Goal: Task Accomplishment & Management: Use online tool/utility

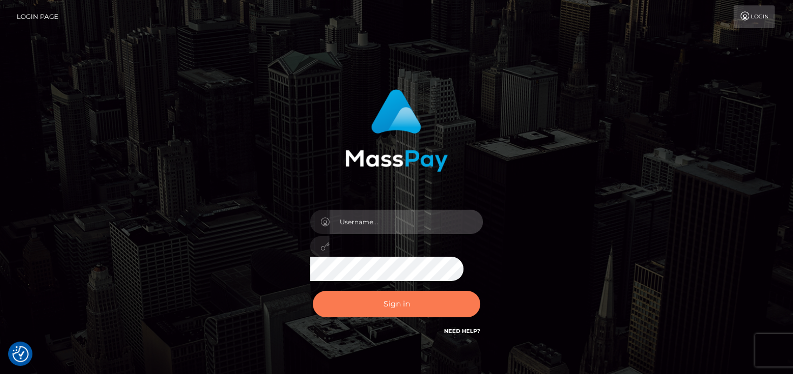
type input "denise"
click at [380, 298] on button "Sign in" at bounding box center [396, 304] width 167 height 26
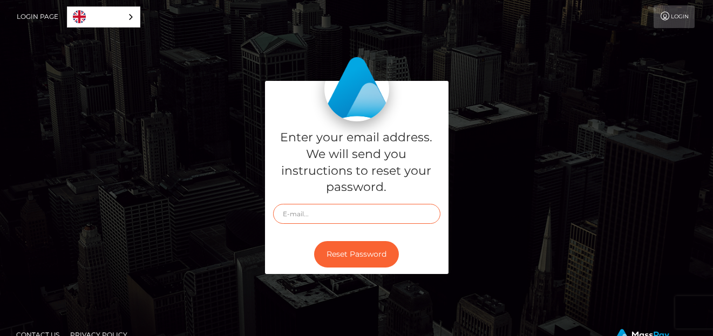
click at [302, 218] on input "text" at bounding box center [356, 214] width 167 height 20
paste input "co6aka777@yahoo.com"
type input "co6aka777@yahoo.com"
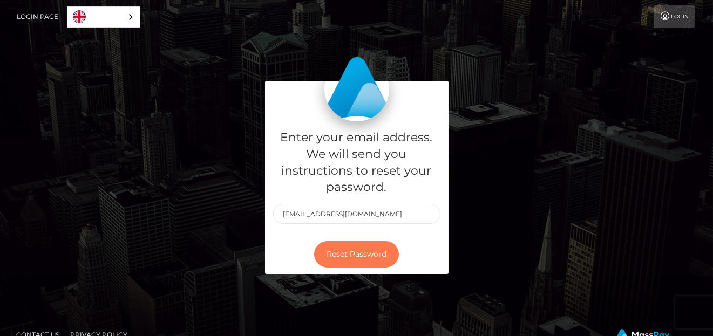
click at [342, 255] on button "Reset Password" at bounding box center [356, 254] width 85 height 26
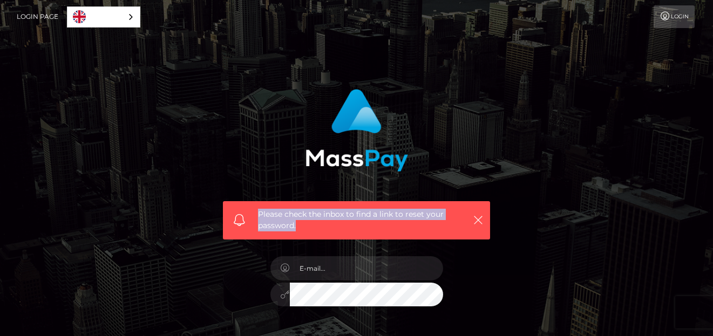
drag, startPoint x: 258, startPoint y: 217, endPoint x: 296, endPoint y: 234, distance: 41.8
click at [296, 234] on div "Please check the inbox to find a link to reset your password." at bounding box center [356, 220] width 267 height 38
copy span "Please check the inbox to find a link to reset your password."
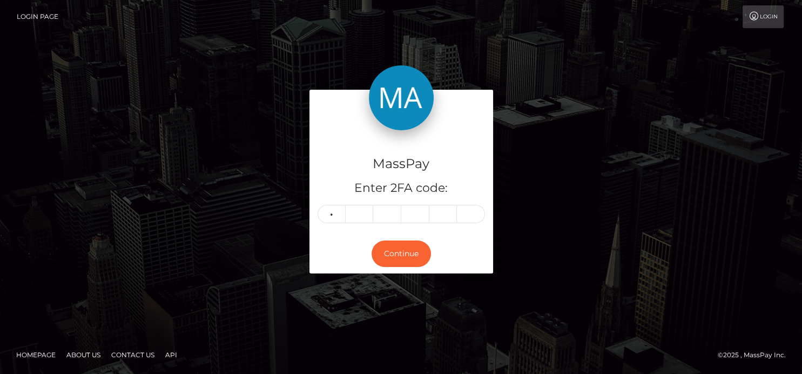
type input "1"
type input "0"
type input "2"
type input "1"
type input "9"
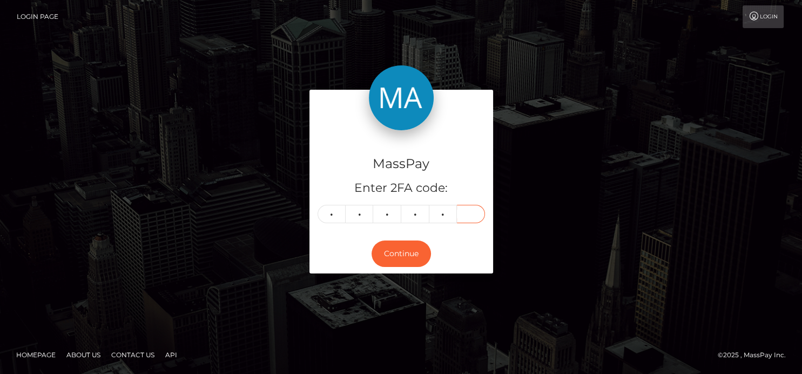
type input "9"
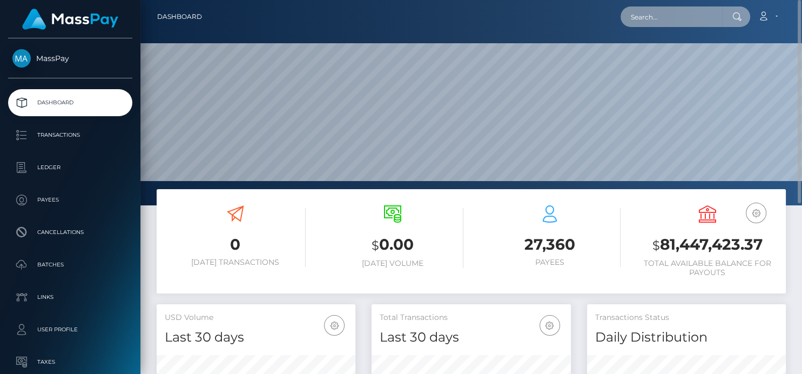
click at [651, 17] on input "text" at bounding box center [672, 16] width 102 height 21
paste input "e0d1b65c398b4dce92087bd9773c13a1"
type input "e0d1b65c398b4dce92087bd9773c13a1"
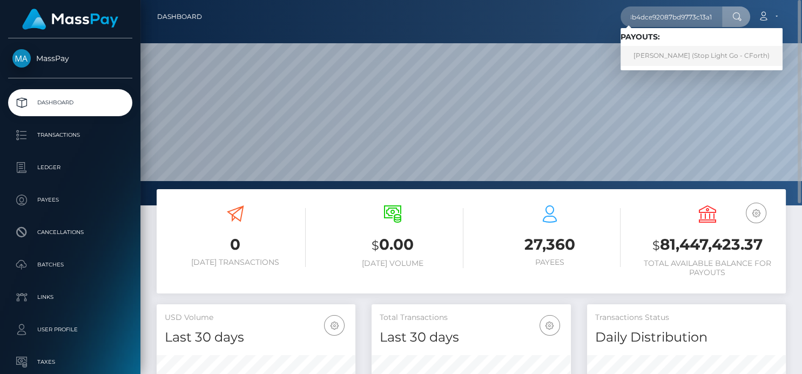
scroll to position [0, 0]
click at [653, 51] on link "[PERSON_NAME] (Stop Light Go - CForth)" at bounding box center [702, 56] width 162 height 20
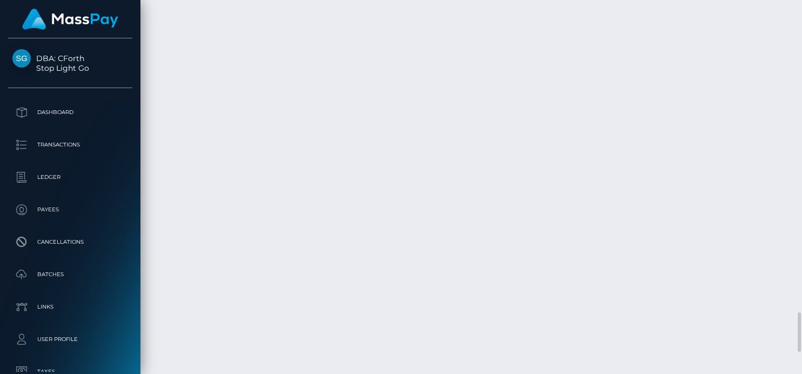
scroll to position [130, 199]
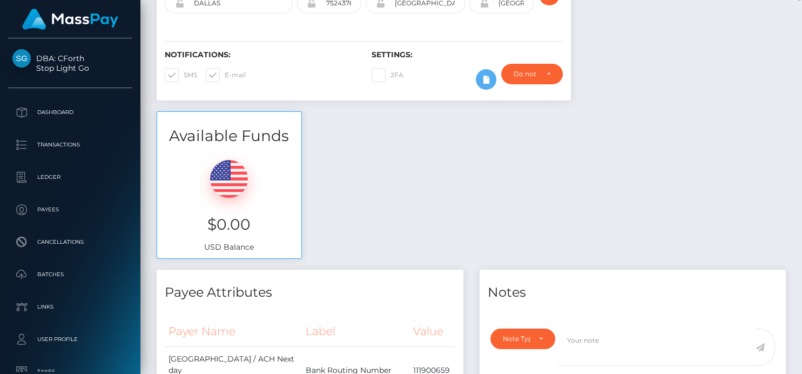
scroll to position [0, 0]
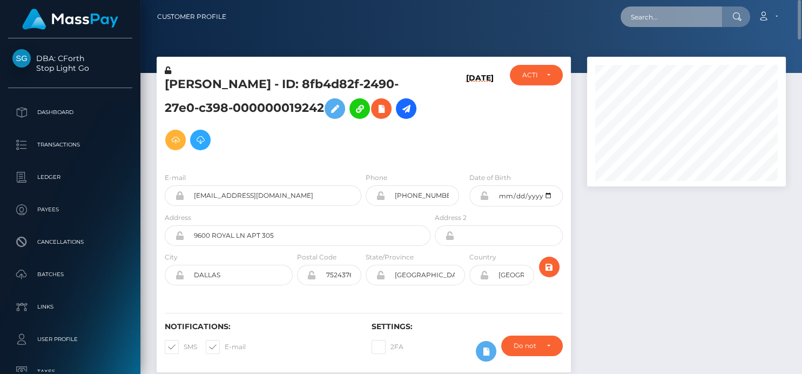
click at [686, 25] on input "text" at bounding box center [672, 16] width 102 height 21
click at [639, 20] on input "text" at bounding box center [672, 16] width 102 height 21
paste input "6713c52dc7ecfeb4009ac0c4-30qjwnzr7t"
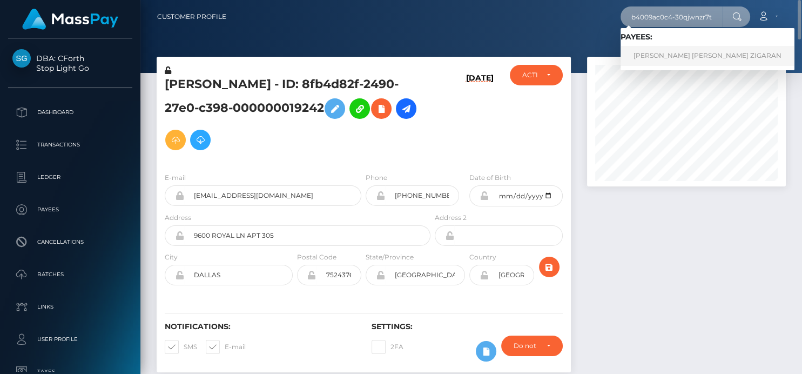
type input "6713c52dc7ecfeb4009ac0c4-30qjwnzr7t"
click at [684, 49] on link "FIORELLA SOL MARCO LOPEZ ZIGARAN" at bounding box center [708, 56] width 174 height 20
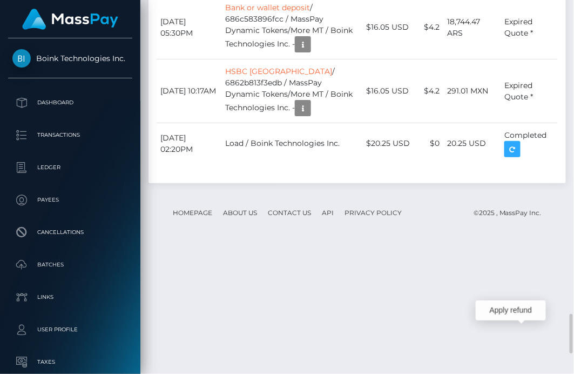
scroll to position [130, 123]
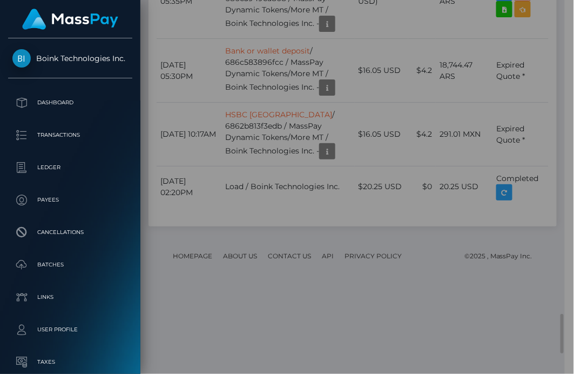
scroll to position [539905, 539915]
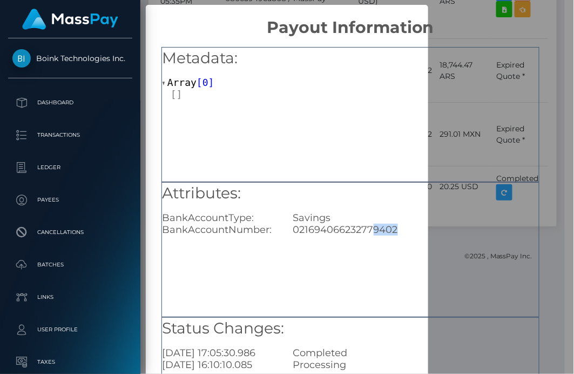
drag, startPoint x: 395, startPoint y: 228, endPoint x: 369, endPoint y: 233, distance: 26.4
click at [369, 233] on div "021694066232779402" at bounding box center [416, 230] width 262 height 12
copy div "9402"
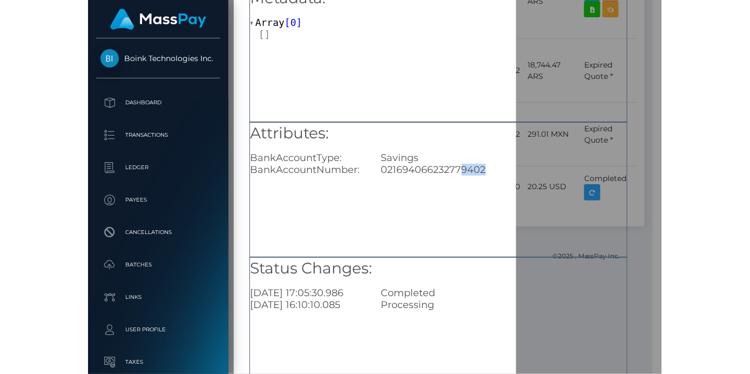
scroll to position [120, 0]
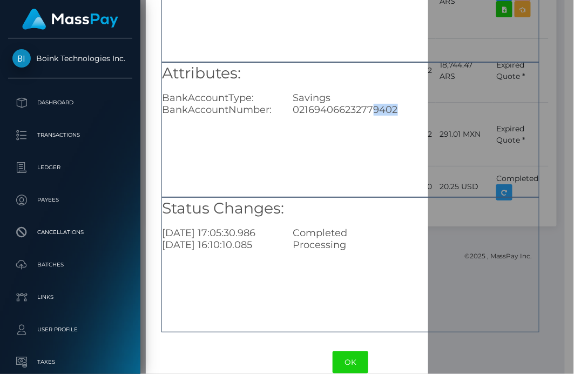
copy div "9402"
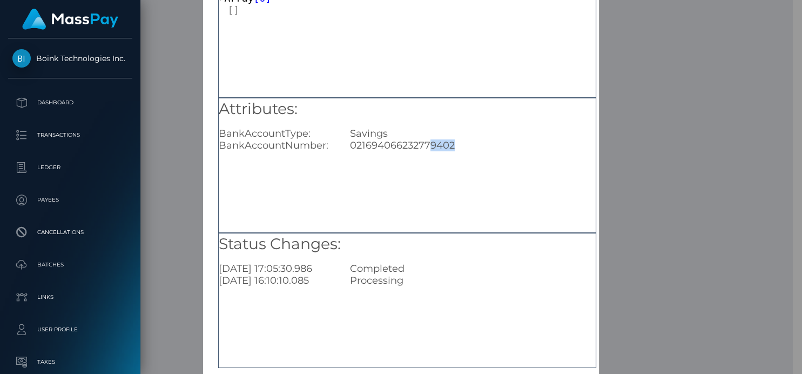
scroll to position [139, 0]
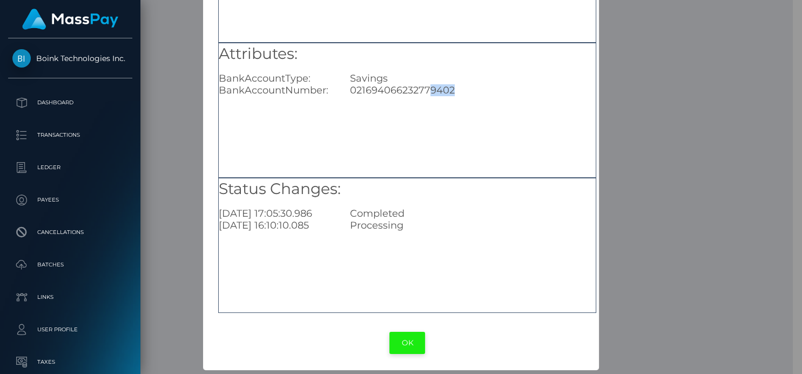
click at [396, 345] on button "OK" at bounding box center [407, 343] width 36 height 22
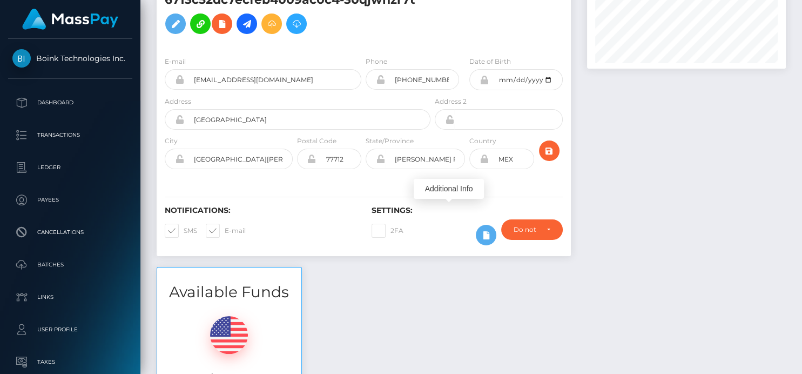
scroll to position [0, 0]
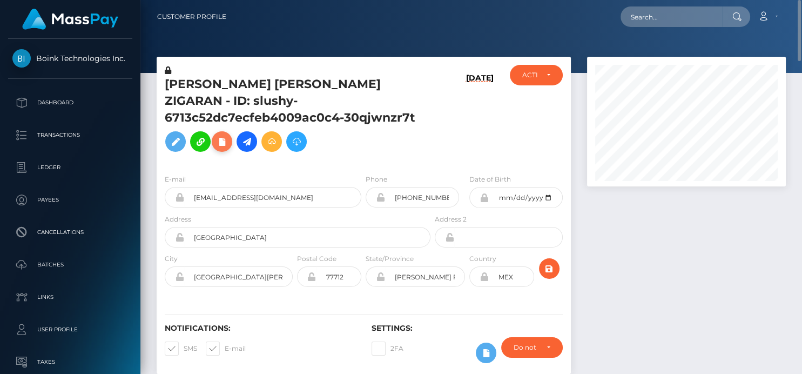
click at [228, 135] on icon at bounding box center [221, 142] width 13 height 14
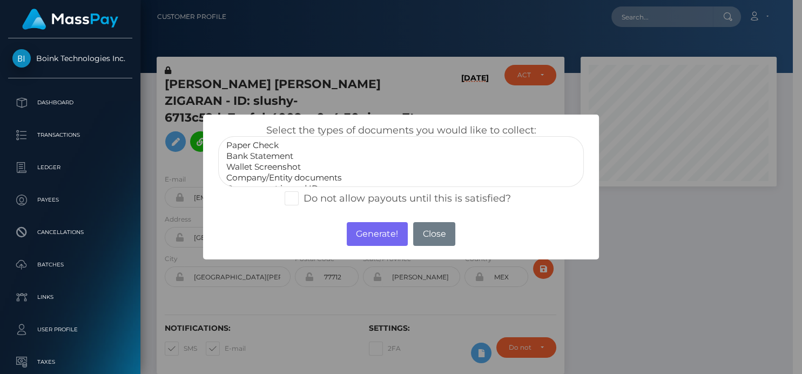
select select "Bank Statement"
click at [273, 153] on option "Bank Statement" at bounding box center [400, 156] width 351 height 11
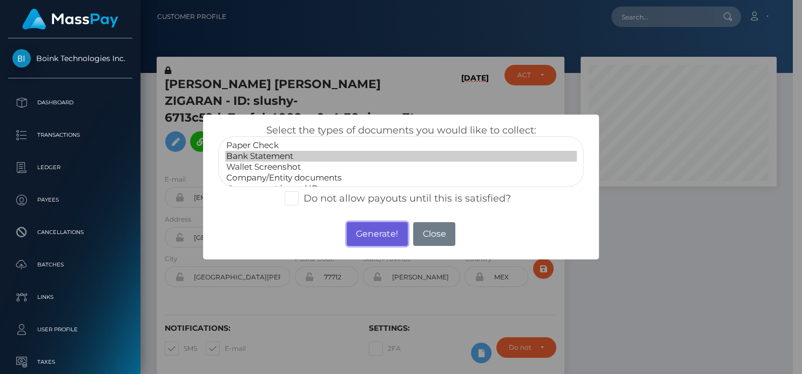
click at [362, 226] on button "Generate!" at bounding box center [377, 234] width 61 height 24
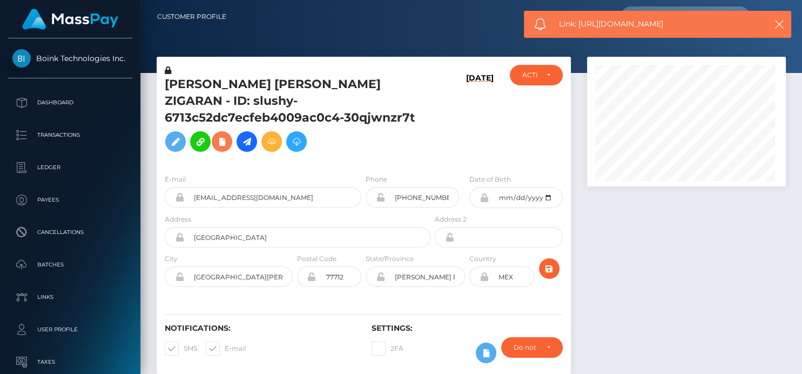
scroll to position [130, 199]
drag, startPoint x: 696, startPoint y: 18, endPoint x: 577, endPoint y: 29, distance: 119.3
click at [577, 29] on span "Link: https://l.maspay.io/0gGYM" at bounding box center [657, 23] width 197 height 11
copy span "https://l.maspay.io/0gGYM"
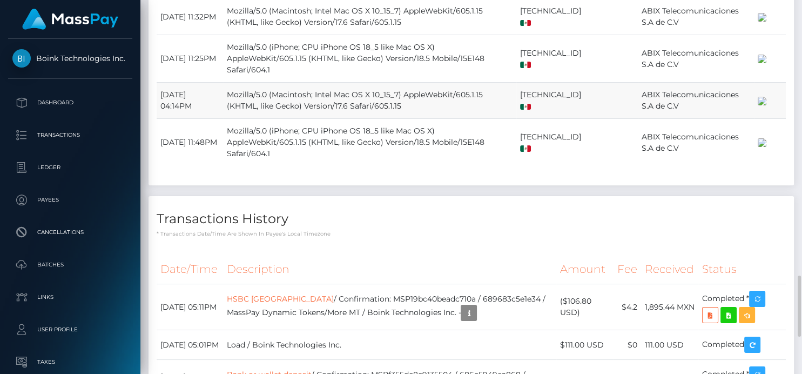
scroll to position [1802, 0]
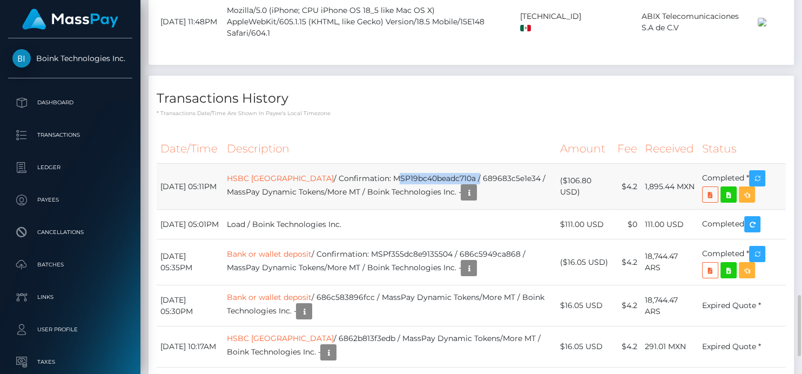
drag, startPoint x: 436, startPoint y: 168, endPoint x: 353, endPoint y: 170, distance: 83.2
click at [353, 170] on td "HSBC Mexico / Confirmation: MSP19bc40beadc710a / 689683c5e1e34 / MassPay Dynami…" at bounding box center [389, 187] width 334 height 46
copy td "MSP19bc40beadc710a"
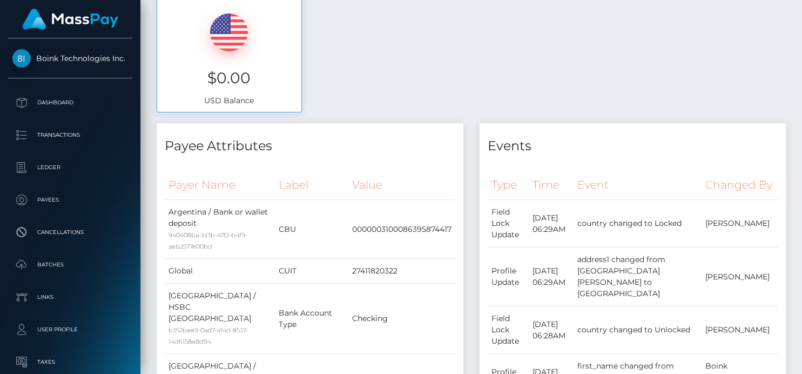
scroll to position [0, 0]
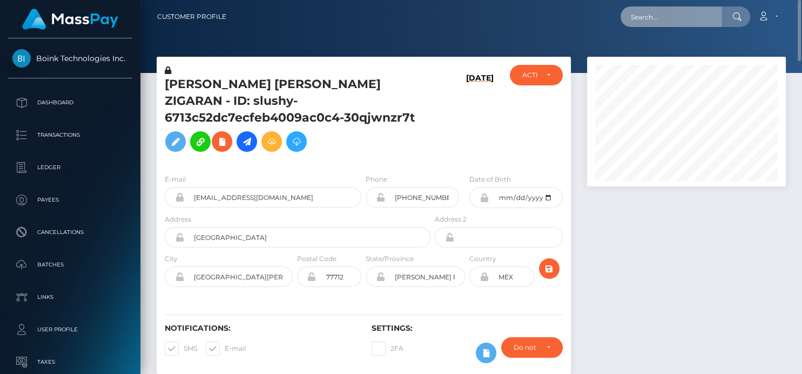
click at [652, 22] on input "text" at bounding box center [672, 16] width 102 height 21
paste input "64e5e36a4987e1df6e0c7e93"
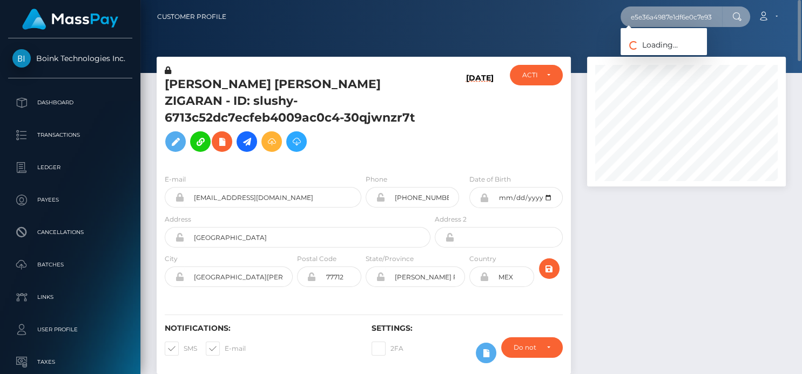
type input "64e5e36a4987e1df6e0c7e93"
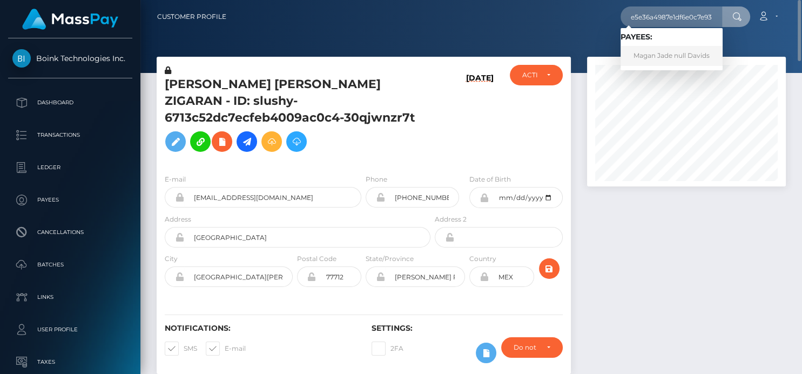
click at [646, 55] on link "Magan Jade null Davids" at bounding box center [672, 56] width 102 height 20
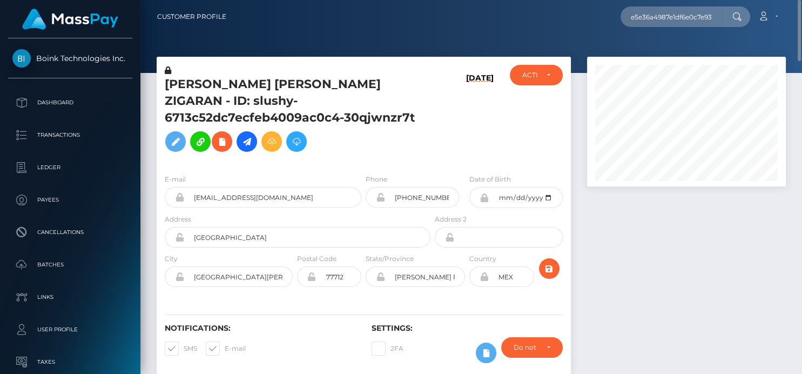
scroll to position [0, 0]
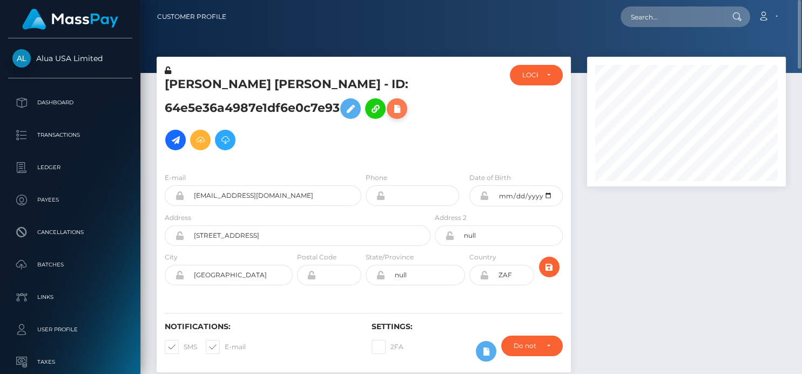
click at [401, 106] on icon at bounding box center [396, 109] width 13 height 14
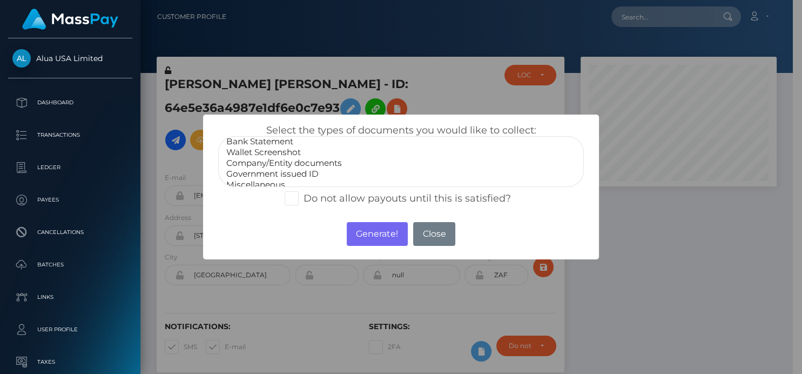
scroll to position [21, 0]
select select "Government issued ID"
click at [291, 168] on option "Government issued ID" at bounding box center [400, 168] width 351 height 11
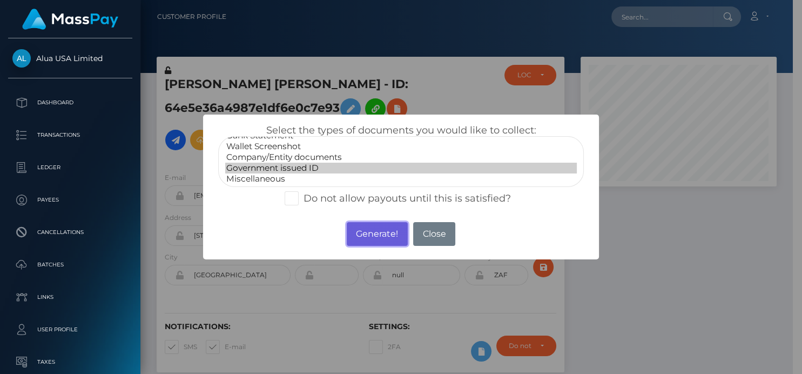
click at [389, 241] on button "Generate!" at bounding box center [377, 234] width 61 height 24
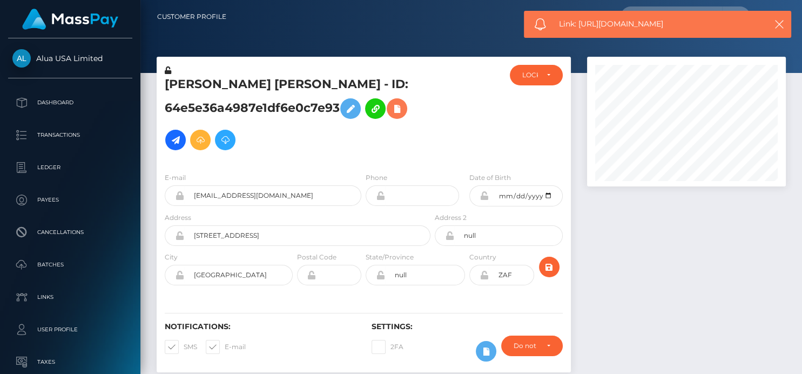
scroll to position [130, 199]
drag, startPoint x: 708, startPoint y: 23, endPoint x: 579, endPoint y: 23, distance: 128.5
click at [579, 23] on span "Link: https://l.maspay.io/HgGYX" at bounding box center [657, 23] width 197 height 11
copy span "https://l.maspay.io/HgGYX"
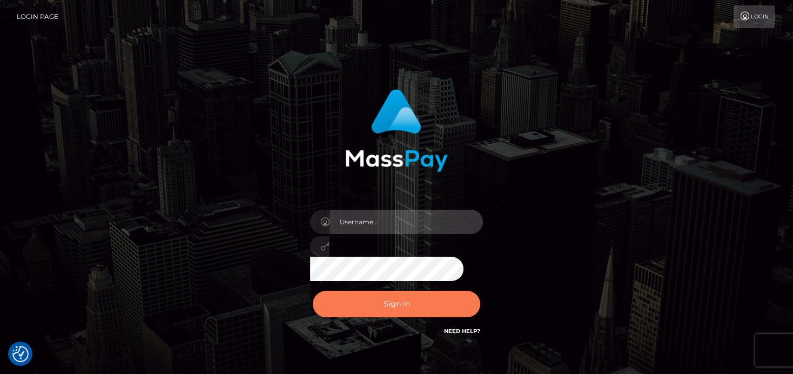
type input "denise"
click at [380, 311] on button "Sign in" at bounding box center [396, 304] width 167 height 26
type input "[PERSON_NAME]"
click at [410, 309] on button "Sign in" at bounding box center [396, 304] width 167 height 26
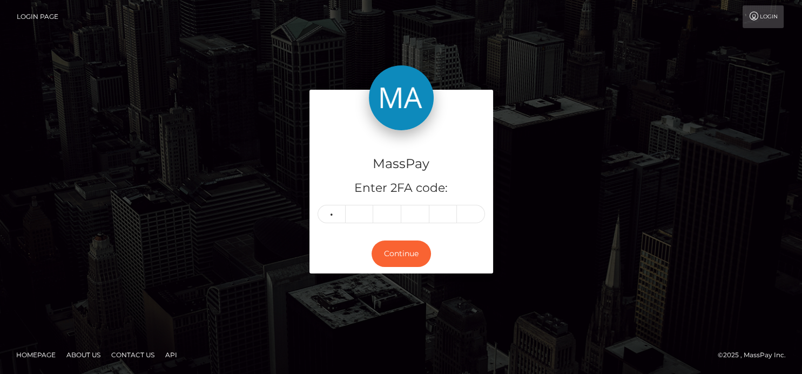
type input "3"
type input "1"
type input "0"
type input "6"
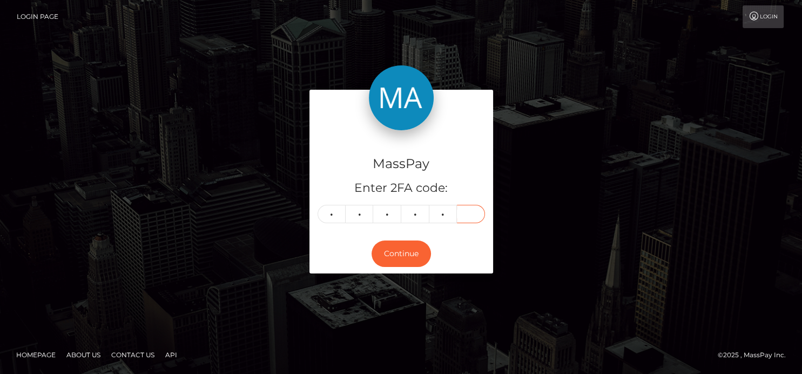
type input "3"
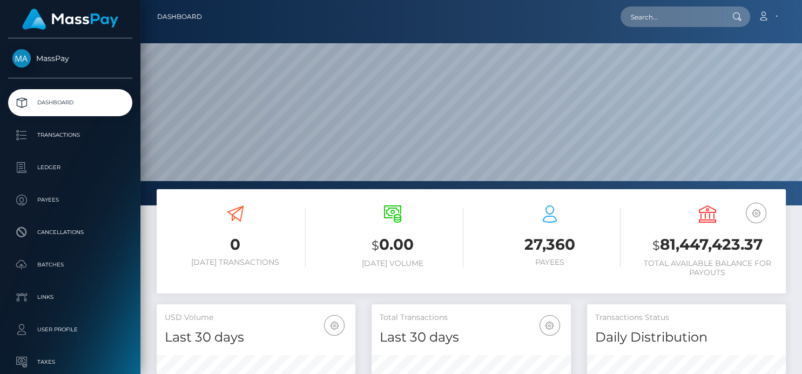
scroll to position [191, 199]
click at [639, 14] on input "text" at bounding box center [672, 16] width 102 height 21
paste input "bmslut4cin@gmail.com"
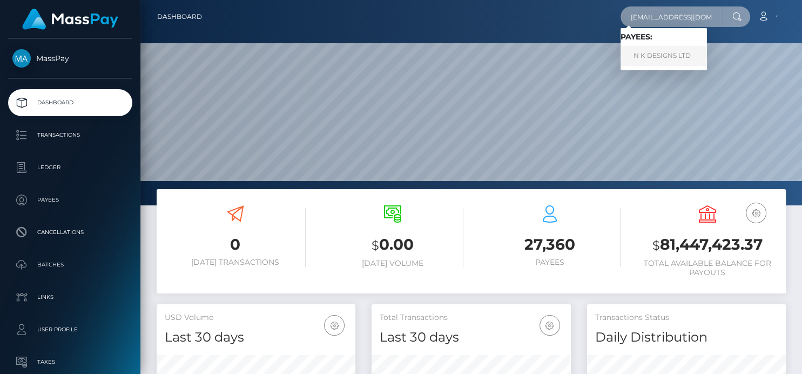
type input "bmslut4cin@gmail.com"
click at [642, 60] on link "N K DESIGNS LTD" at bounding box center [664, 56] width 86 height 20
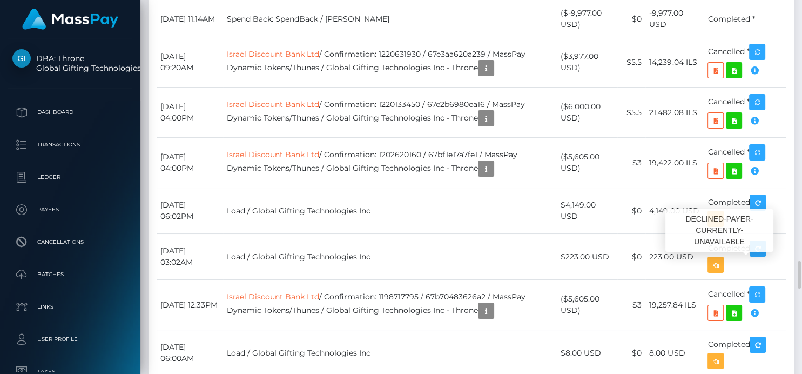
scroll to position [130, 199]
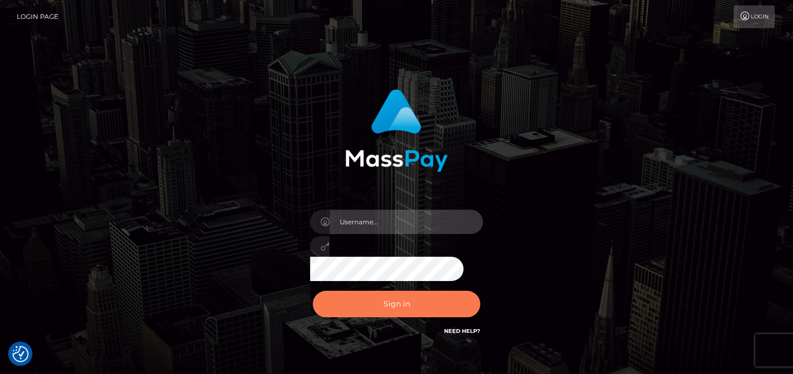
type input "denise"
click at [351, 301] on button "Sign in" at bounding box center [396, 304] width 167 height 26
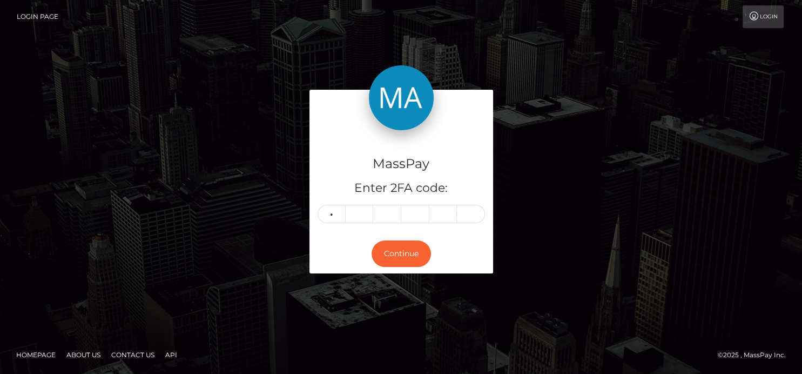
type input "1"
type input "8"
type input "1"
type input "2"
type input "6"
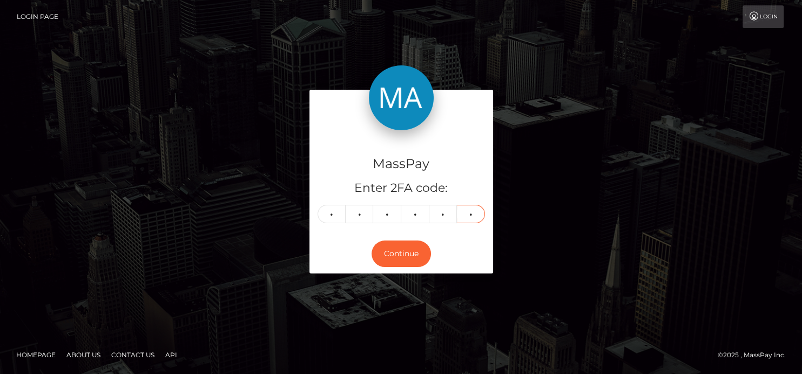
type input "6"
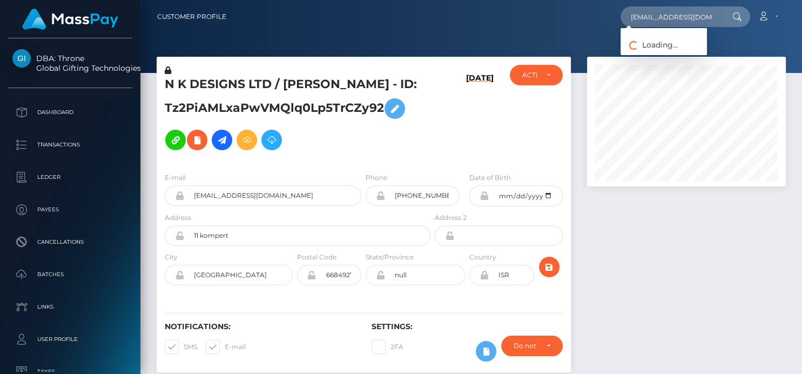
scroll to position [130, 199]
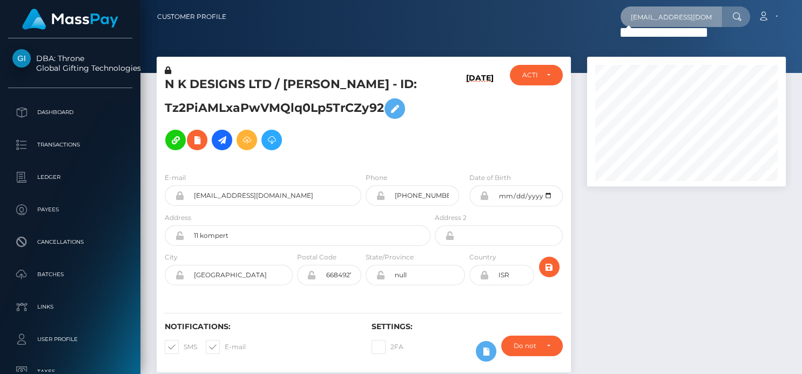
click at [691, 12] on input "[EMAIL_ADDRESS][DOMAIN_NAME]" at bounding box center [672, 16] width 102 height 21
drag, startPoint x: 707, startPoint y: 14, endPoint x: 548, endPoint y: 27, distance: 160.4
click at [548, 29] on nav "Customer Profile [EMAIL_ADDRESS][DOMAIN_NAME] Loading... Loading..." at bounding box center [471, 16] width 662 height 33
paste input "[EMAIL_ADDRESS]"
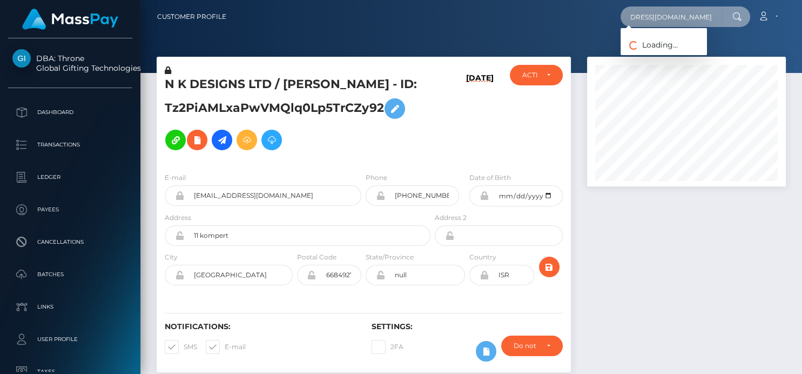
type input "[EMAIL_ADDRESS][DOMAIN_NAME]"
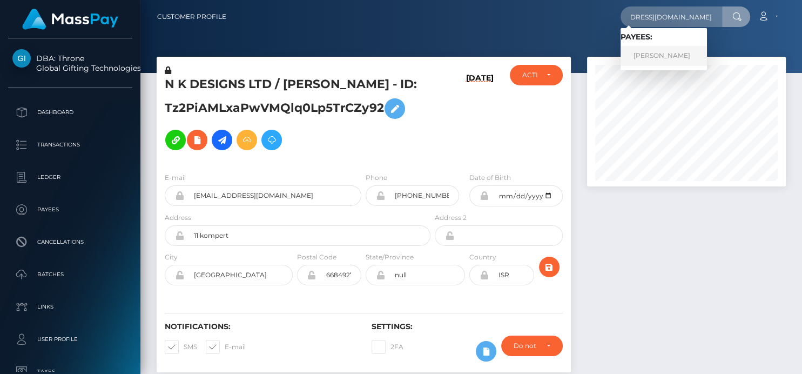
scroll to position [0, 0]
click at [693, 53] on link "[PERSON_NAME]" at bounding box center [664, 56] width 86 height 20
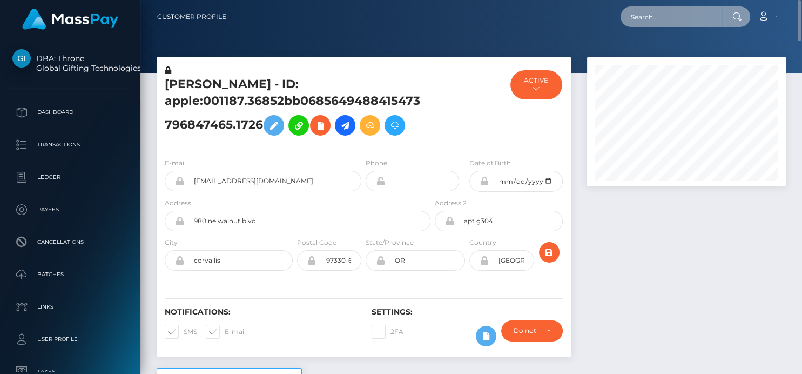
click at [660, 18] on input "text" at bounding box center [672, 16] width 102 height 21
paste input "d1edffcd-14a7-5db9-aedd-000000011954"
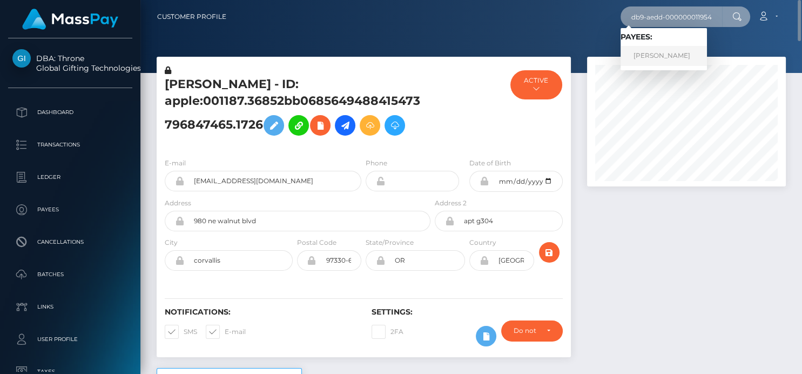
type input "d1edffcd-14a7-5db9-aedd-000000011954"
click at [650, 60] on link "Courtenay Dorow" at bounding box center [664, 56] width 86 height 20
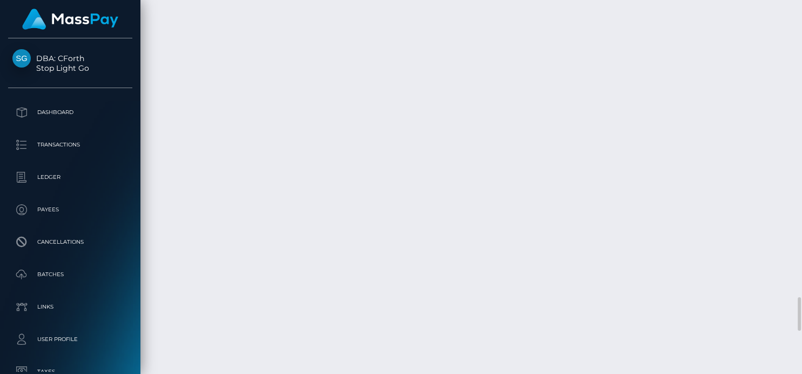
scroll to position [3425, 0]
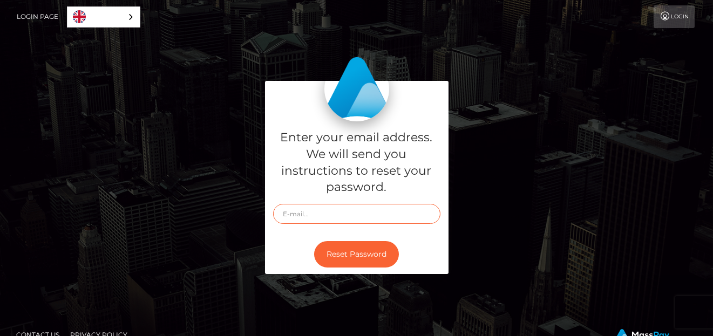
click at [299, 215] on input "text" at bounding box center [356, 214] width 167 height 20
paste input "footiqueeeee@gmail.com"
type input "footiqueeeee@gmail.com"
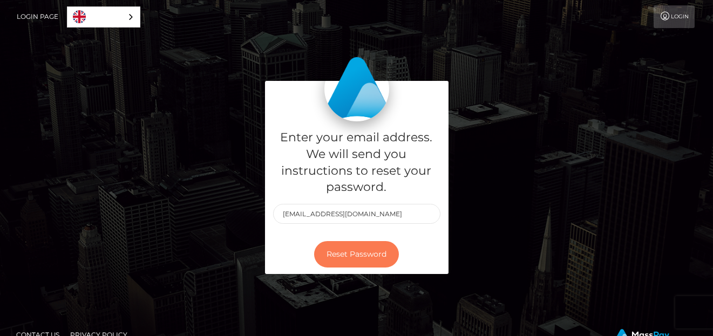
click at [350, 250] on button "Reset Password" at bounding box center [356, 254] width 85 height 26
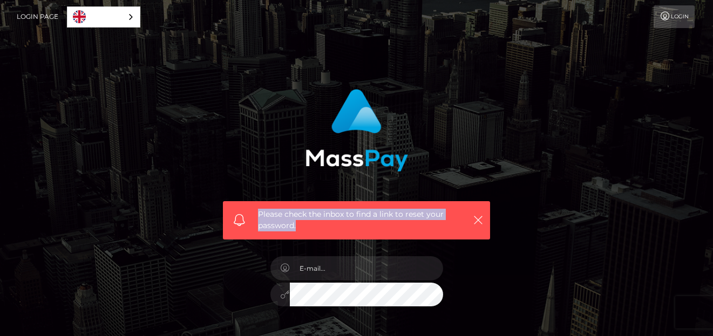
drag, startPoint x: 297, startPoint y: 221, endPoint x: 258, endPoint y: 213, distance: 40.2
click at [258, 213] on div "Please check the inbox to find a link to reset your password." at bounding box center [356, 220] width 267 height 38
copy span "Please check the inbox to find a link to reset your password."
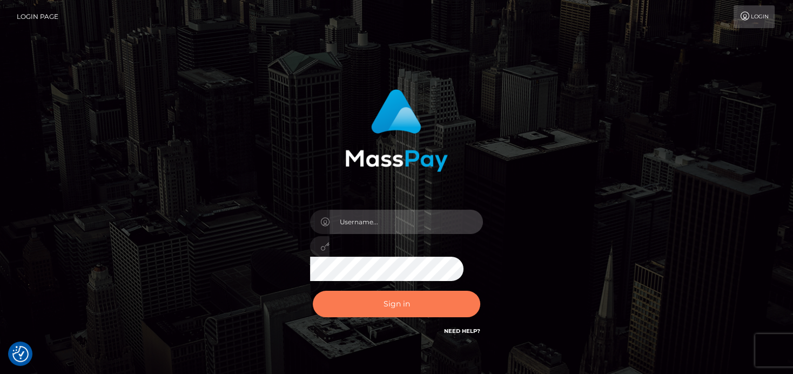
type input "[PERSON_NAME]"
click at [360, 306] on button "Sign in" at bounding box center [396, 304] width 167 height 26
type input "[PERSON_NAME]"
drag, startPoint x: 0, startPoint y: 0, endPoint x: 353, endPoint y: 302, distance: 464.2
click at [353, 302] on button "Sign in" at bounding box center [396, 304] width 167 height 26
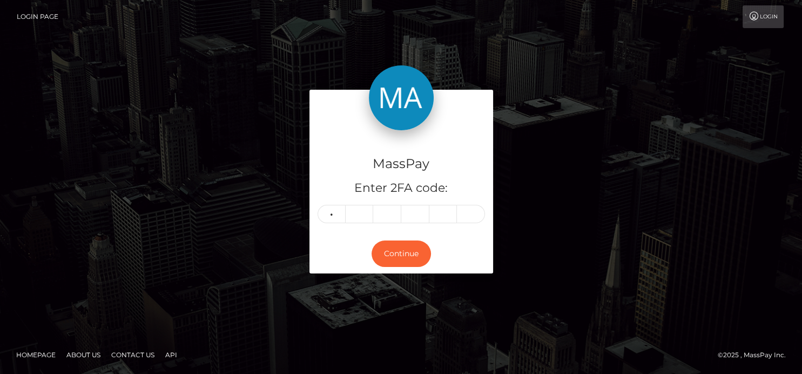
type input "4"
type input "7"
type input "5"
type input "7"
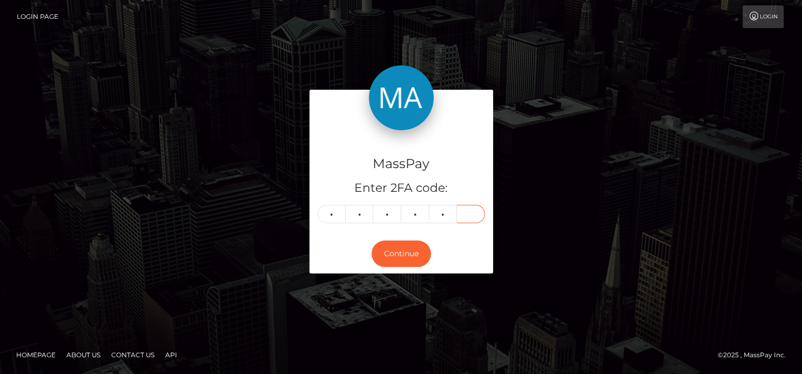
type input "0"
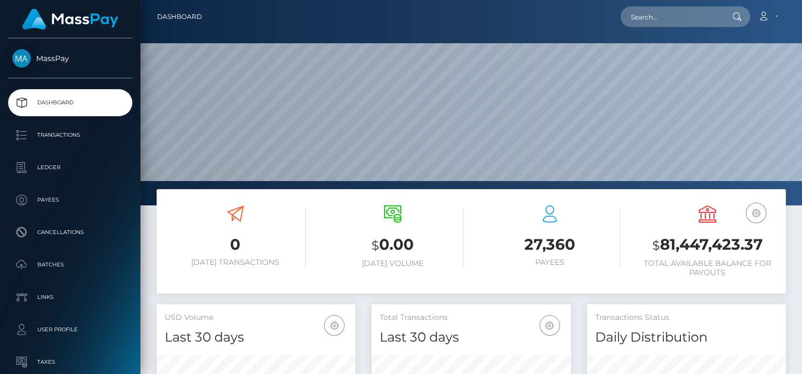
scroll to position [191, 199]
click at [639, 21] on input "text" at bounding box center [672, 16] width 102 height 21
paste input "MSP0303f773c2b75b5"
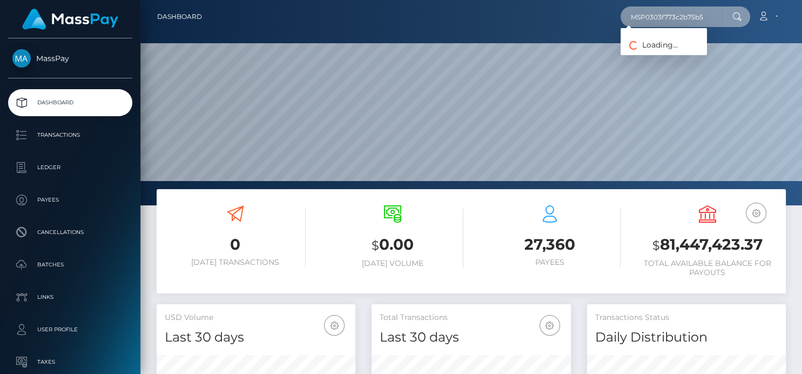
type input "MSP0303f773c2b75b5"
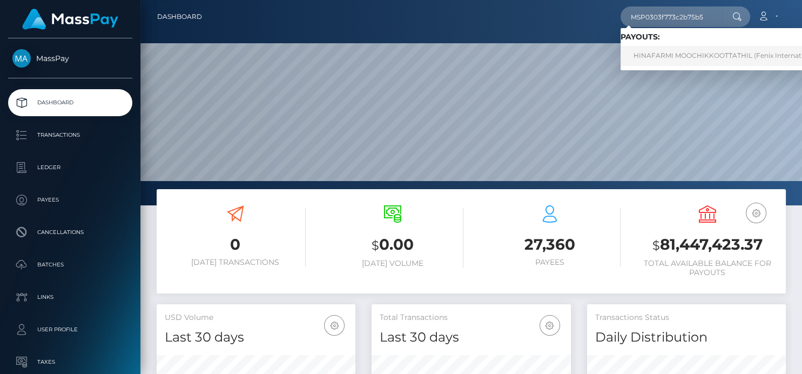
click at [642, 57] on link "HINAFARMI MOOCHIKKOOTTATHIL (Fenix International Limited - )" at bounding box center [743, 56] width 244 height 20
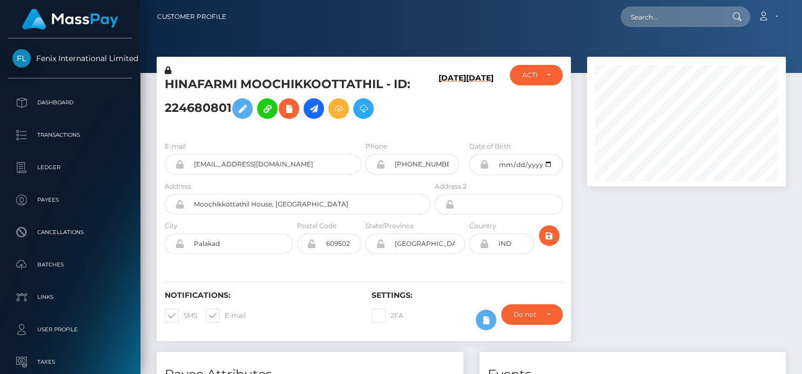
scroll to position [130, 199]
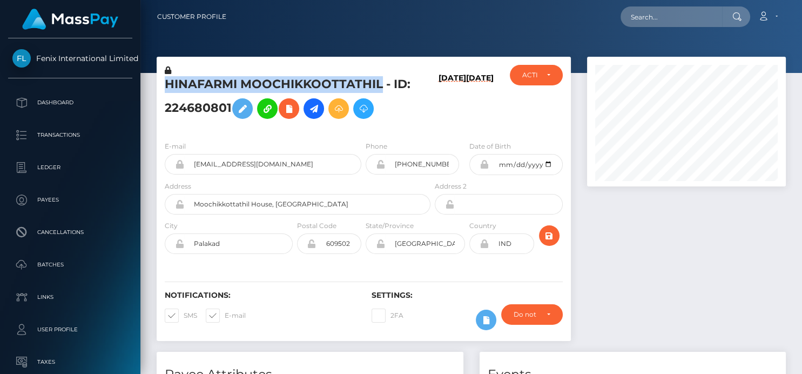
drag, startPoint x: 162, startPoint y: 83, endPoint x: 381, endPoint y: 82, distance: 218.7
click at [381, 82] on div "HINAFARMI MOOCHIKKOOTTATHIL - ID: 224680801" at bounding box center [295, 99] width 276 height 68
copy h5 "HINAFARMI MOOCHIKKOOTTATHIL"
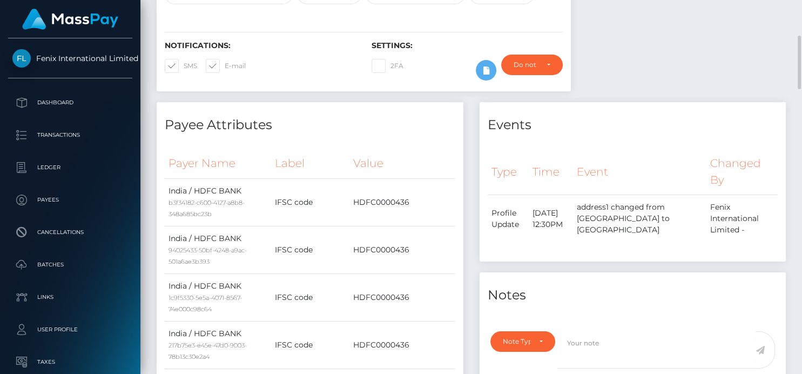
scroll to position [0, 0]
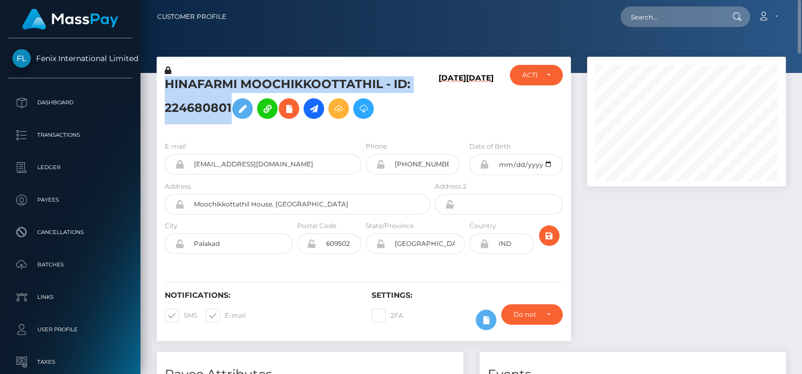
drag, startPoint x: 160, startPoint y: 85, endPoint x: 230, endPoint y: 109, distance: 73.6
click at [230, 109] on div "HINAFARMI MOOCHIKKOOTTATHIL - ID: 224680801" at bounding box center [295, 99] width 276 height 68
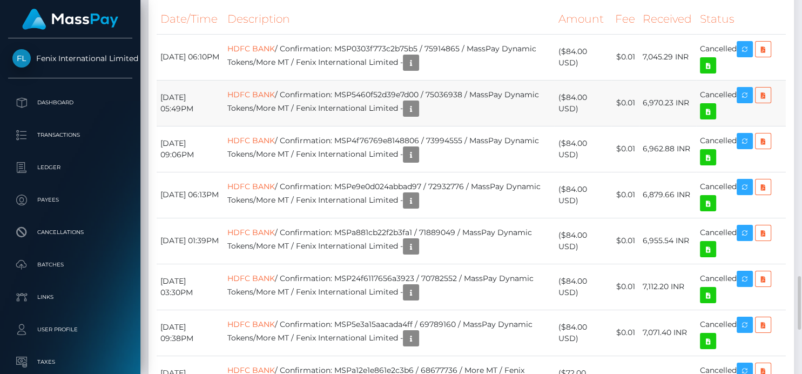
scroll to position [1863, 0]
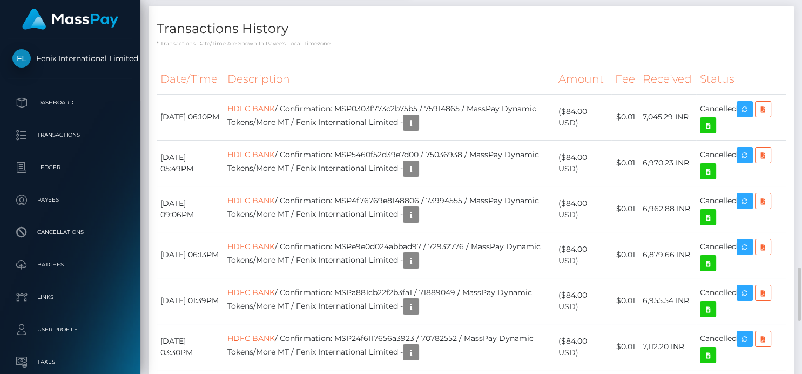
click at [545, 38] on h4 "Transactions History" at bounding box center [471, 28] width 629 height 19
drag, startPoint x: 483, startPoint y: 214, endPoint x: 356, endPoint y: 212, distance: 126.4
click at [356, 140] on td "HDFC BANK / Confirmation: MSP0303f773c2b75b5 / 75914865 / MassPay Dynamic Token…" at bounding box center [389, 117] width 331 height 46
copy td "MSP0303f773c2b75b5 / 75914865"
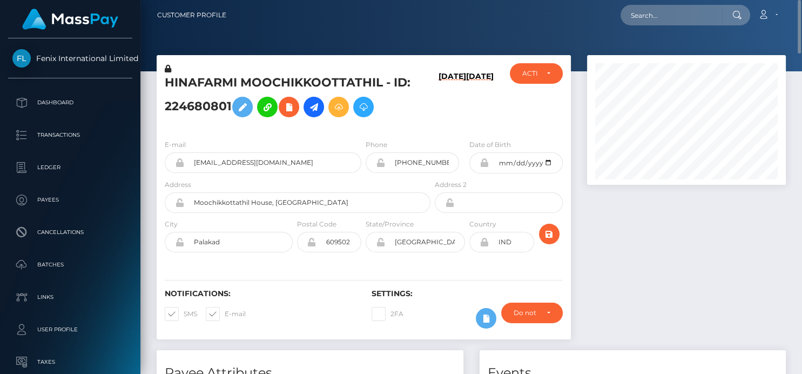
scroll to position [0, 0]
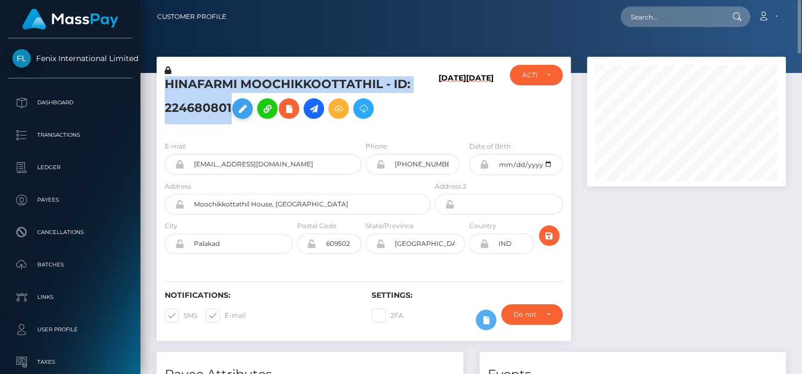
drag, startPoint x: 158, startPoint y: 84, endPoint x: 240, endPoint y: 104, distance: 84.5
click at [240, 104] on div "HINAFARMI MOOCHIKKOOTTATHIL - ID: 224680801" at bounding box center [295, 99] width 276 height 68
copy h5 "HINAFARMI MOOCHIKKOOTTATHIL - ID: 224680801"
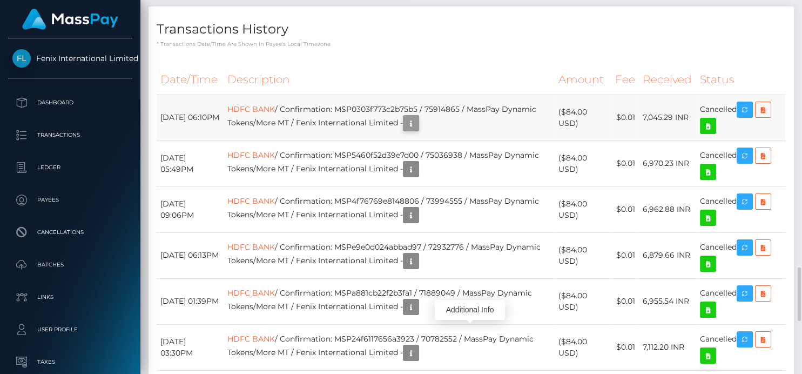
scroll to position [130, 199]
click at [417, 130] on icon "button" at bounding box center [410, 124] width 13 height 14
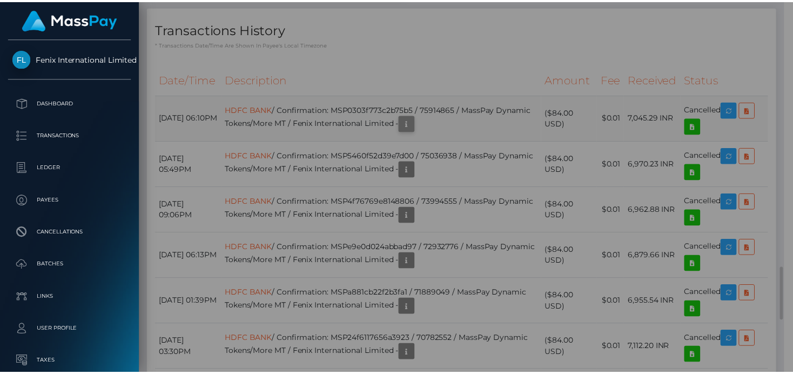
scroll to position [0, 0]
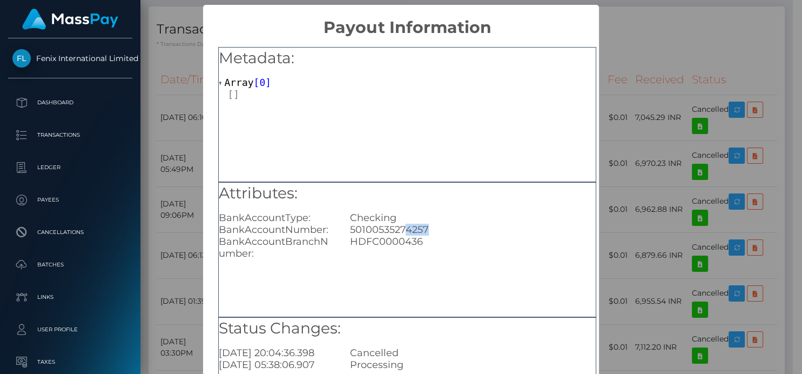
drag, startPoint x: 428, startPoint y: 230, endPoint x: 402, endPoint y: 233, distance: 25.7
click at [402, 233] on div "50100535274257" at bounding box center [473, 230] width 262 height 12
copy div "4257"
click at [745, 93] on div "× Payout Information Metadata: Array [ 0 ] Attributes: BankAccountType: Checkin…" at bounding box center [401, 187] width 802 height 374
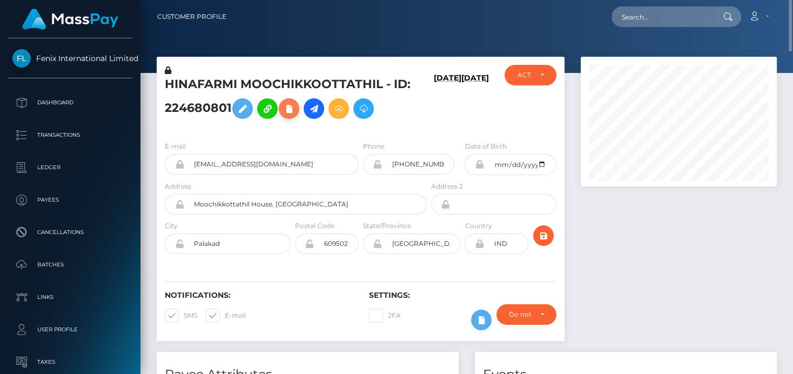
click at [285, 113] on icon at bounding box center [288, 109] width 13 height 14
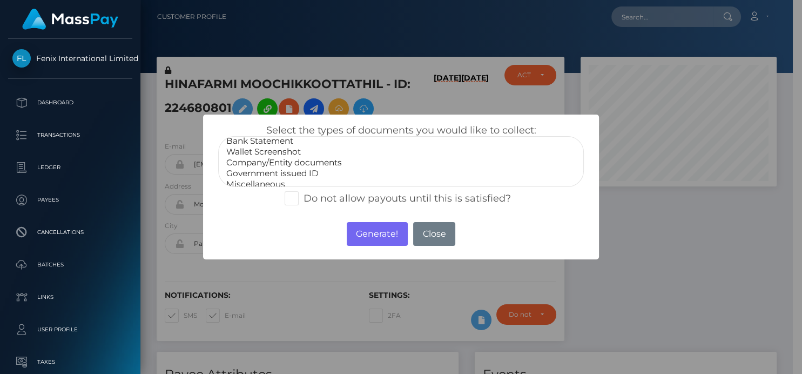
scroll to position [21, 0]
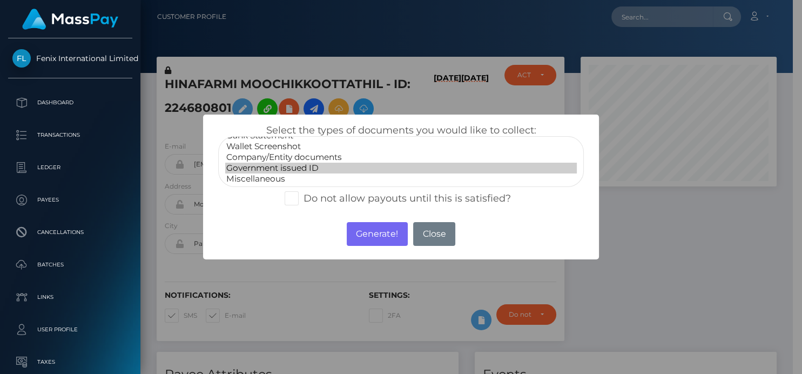
click at [277, 166] on option "Government issued ID" at bounding box center [400, 168] width 351 height 11
select select "Miscellaneous"
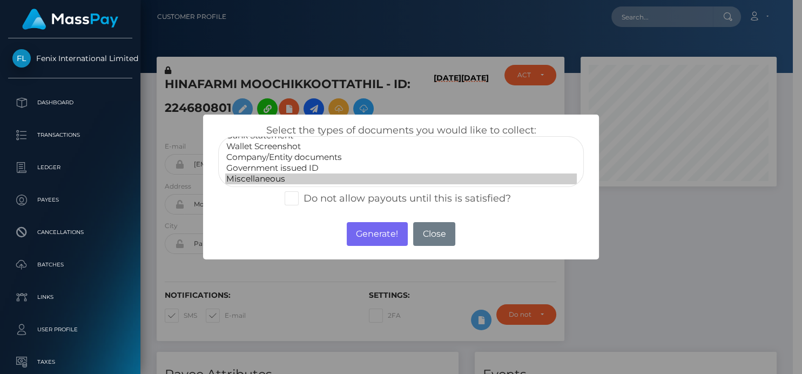
click at [271, 174] on option "Miscellaneous" at bounding box center [400, 178] width 351 height 11
click at [373, 239] on button "Generate!" at bounding box center [377, 234] width 61 height 24
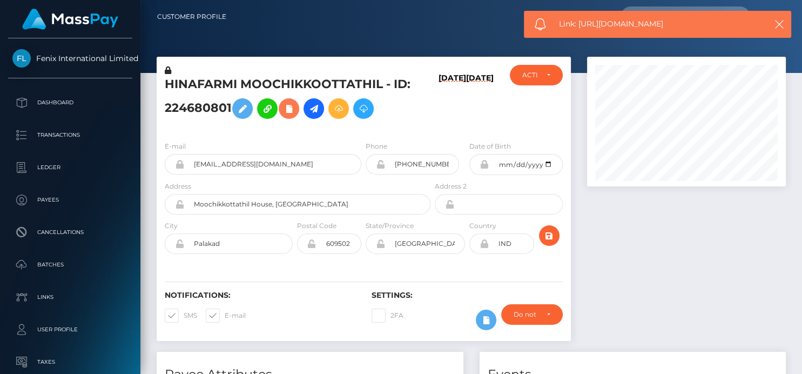
scroll to position [130, 199]
drag, startPoint x: 680, startPoint y: 18, endPoint x: 578, endPoint y: 24, distance: 102.3
click at [578, 24] on div "Link: https://l.maspay.io/MgGG8" at bounding box center [657, 24] width 267 height 27
copy span "https://l.maspay.io/MgGG8"
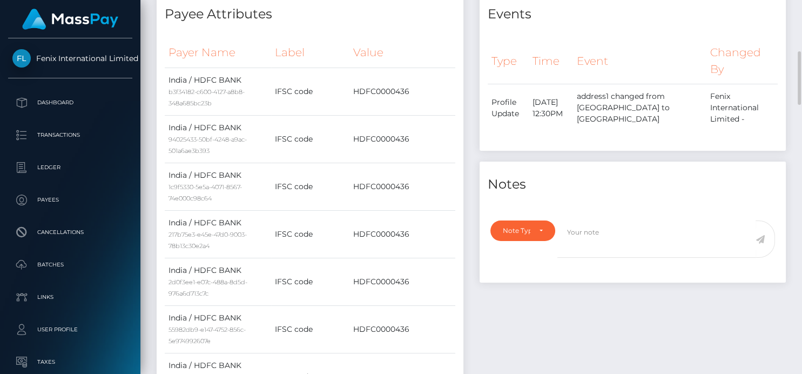
scroll to position [0, 0]
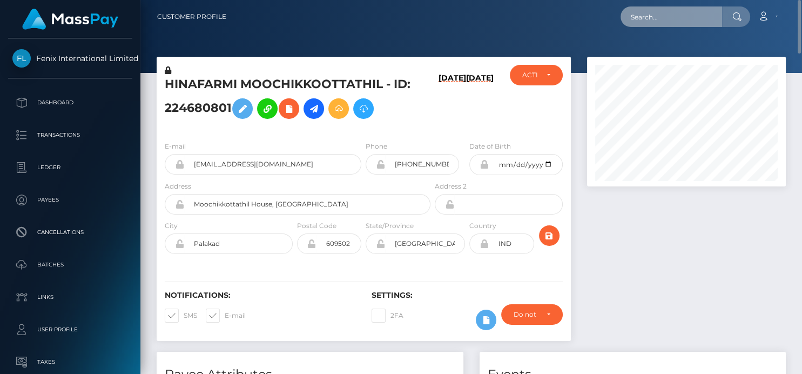
click at [647, 15] on input "text" at bounding box center [672, 16] width 102 height 21
paste input "melodymoontp@gmail.com"
click at [629, 17] on input "melodymoontp@gmail.com" at bounding box center [672, 16] width 102 height 21
drag, startPoint x: 726, startPoint y: 21, endPoint x: 756, endPoint y: 21, distance: 29.2
click at [756, 21] on div "melodymoontp@gmail.com Loading... Loading... Account Edit Profile" at bounding box center [510, 16] width 550 height 23
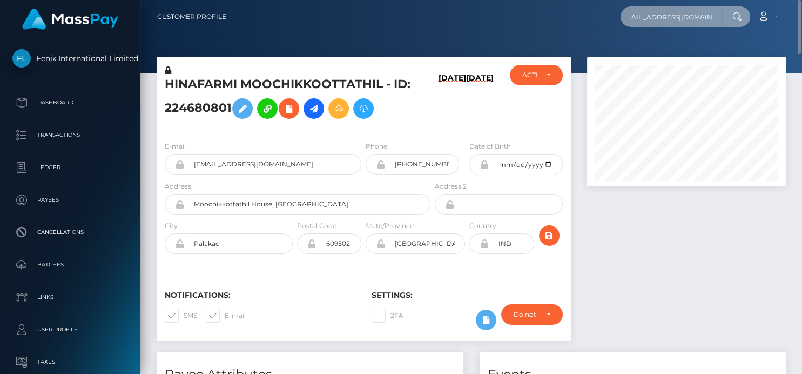
paste input "me"
drag, startPoint x: 630, startPoint y: 10, endPoint x: 799, endPoint y: 9, distance: 169.6
click at [800, 9] on nav "Customer Profile memelodymoontp@gmail.com Loading... Loading..." at bounding box center [471, 16] width 662 height 33
paste input "steycy Valentina castro."
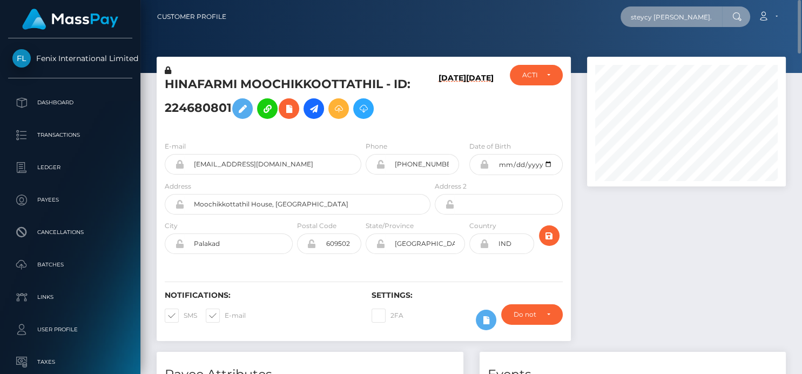
scroll to position [0, 0]
type input "steycy Valentina castro."
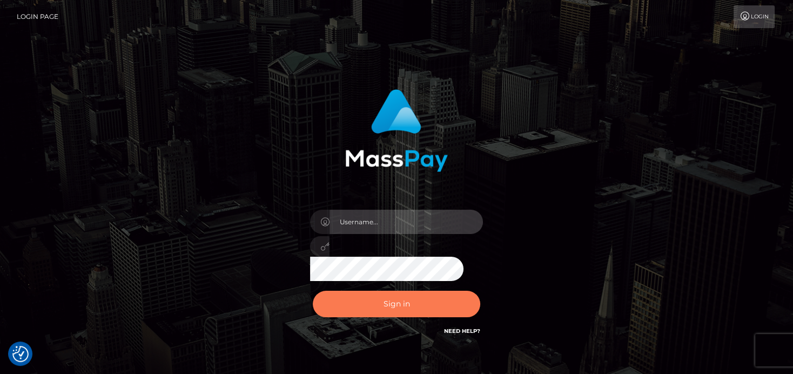
type input "[PERSON_NAME]"
click at [364, 305] on button "Sign in" at bounding box center [396, 304] width 167 height 26
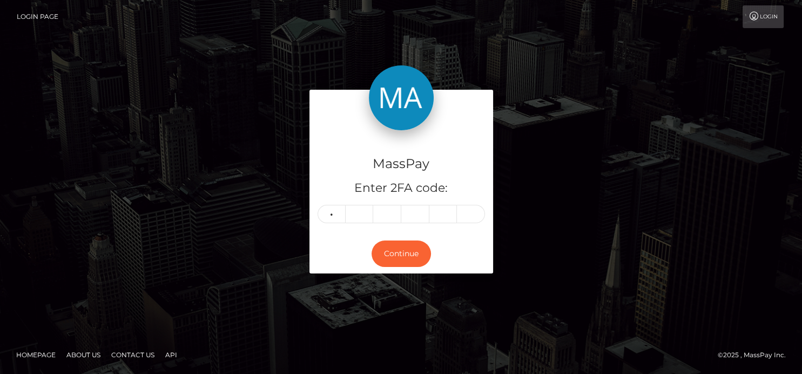
type input "2"
type input "7"
type input "4"
type input "8"
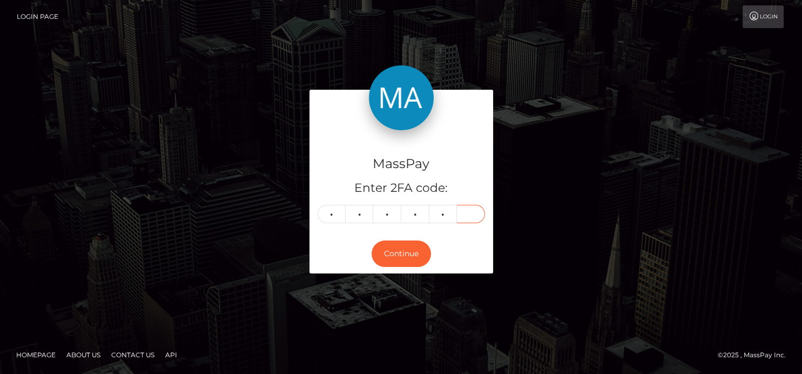
type input "8"
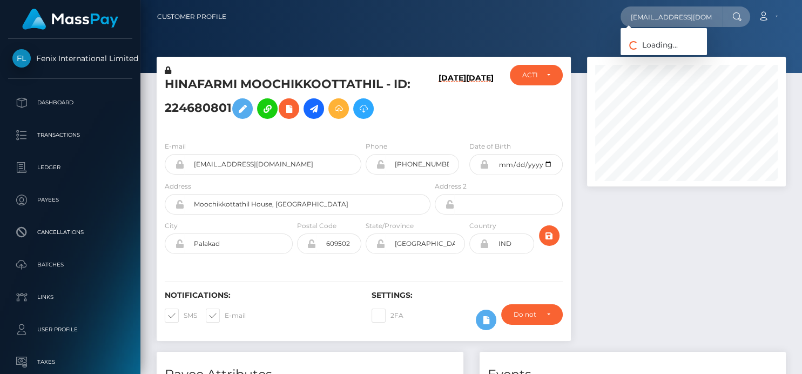
scroll to position [130, 199]
type input "[EMAIL_ADDRESS][DOMAIN_NAME]"
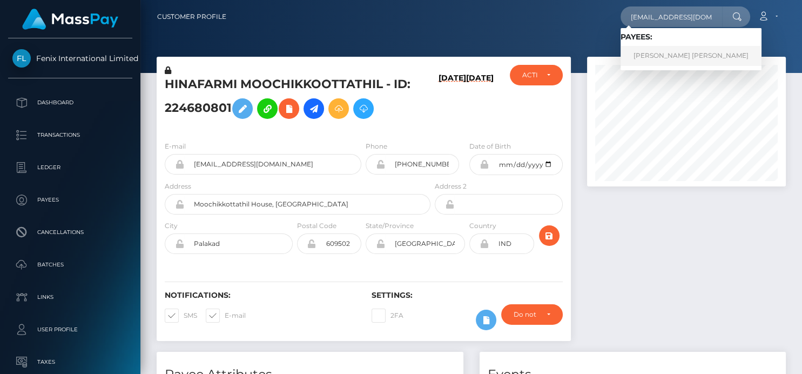
click at [662, 54] on link "[PERSON_NAME] [PERSON_NAME]" at bounding box center [691, 56] width 141 height 20
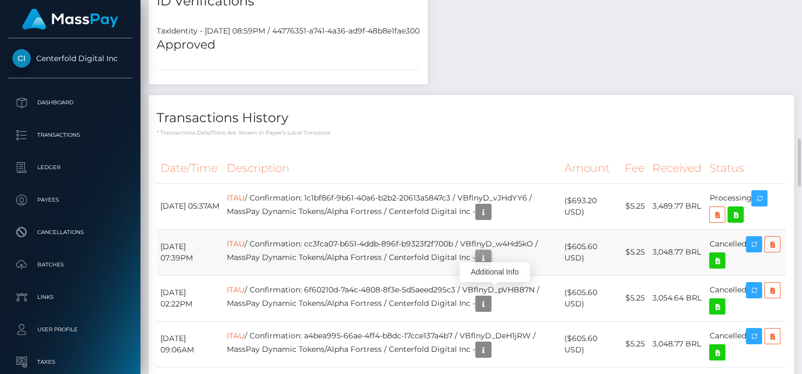
scroll to position [130, 199]
click at [245, 248] on link "ITAU" at bounding box center [236, 244] width 18 height 10
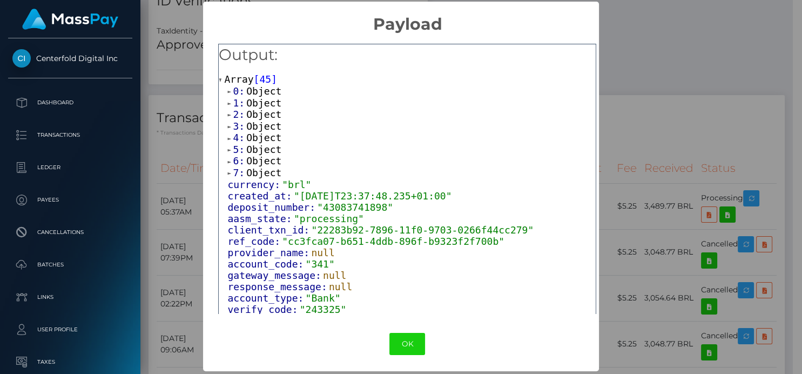
scroll to position [4, 0]
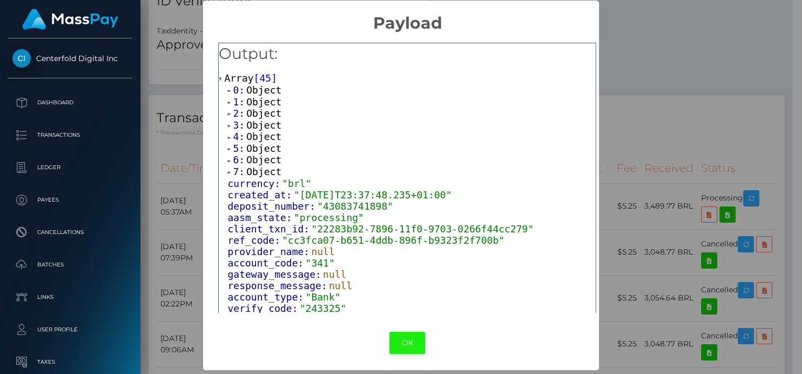
click at [401, 347] on button "OK" at bounding box center [407, 343] width 36 height 22
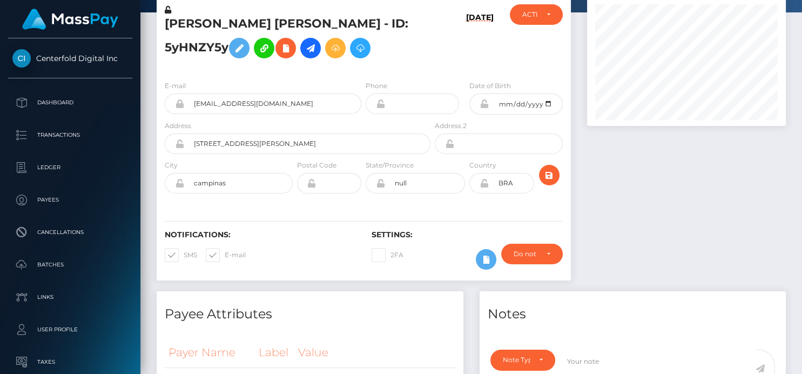
scroll to position [0, 0]
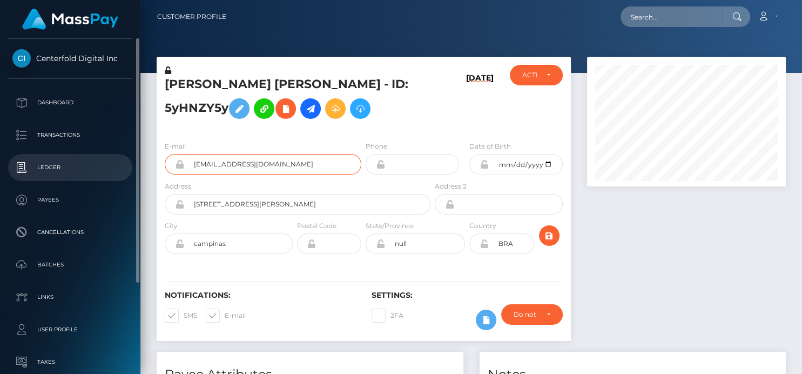
drag, startPoint x: 292, startPoint y: 164, endPoint x: 103, endPoint y: 163, distance: 189.6
click at [102, 164] on div "Centerfold Digital Inc Dashboard Transactions Ledger Payees Batches" at bounding box center [401, 187] width 802 height 374
